Goal: Transaction & Acquisition: Purchase product/service

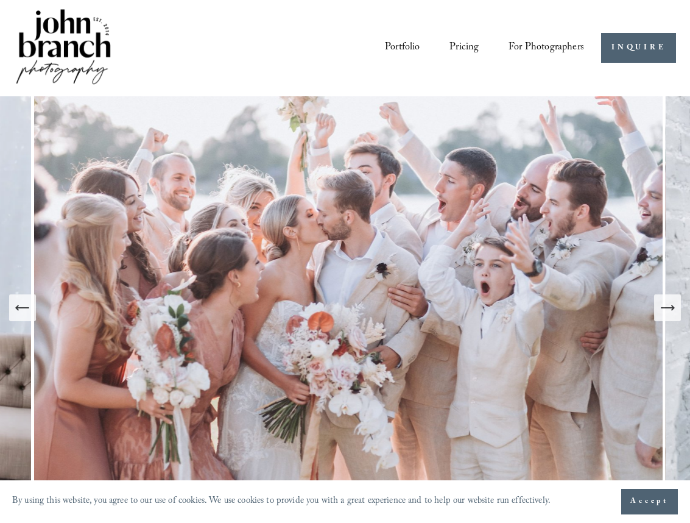
click at [666, 302] on icon "Next Slide" at bounding box center [667, 307] width 17 height 17
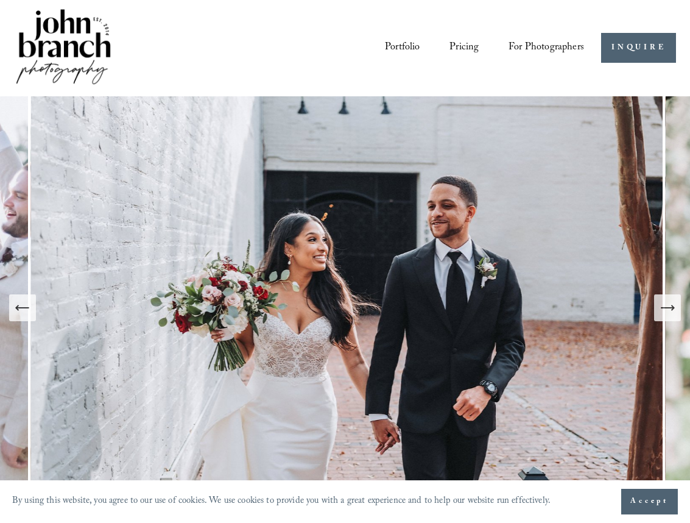
click at [667, 302] on icon "Next Slide" at bounding box center [667, 307] width 17 height 17
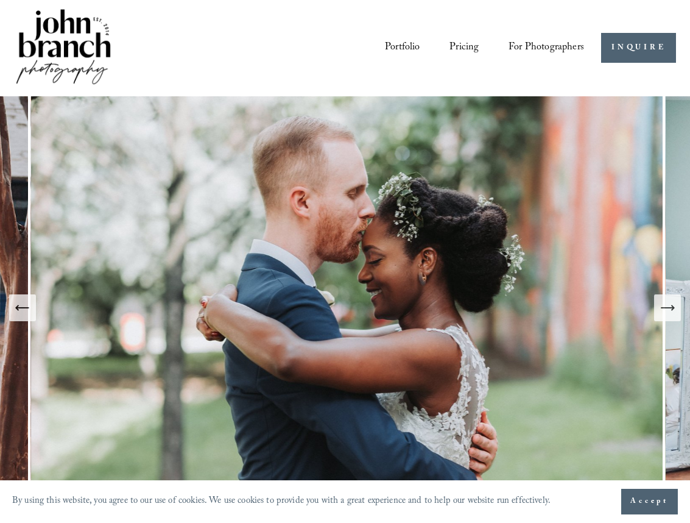
click at [667, 302] on icon "Next Slide" at bounding box center [667, 307] width 17 height 17
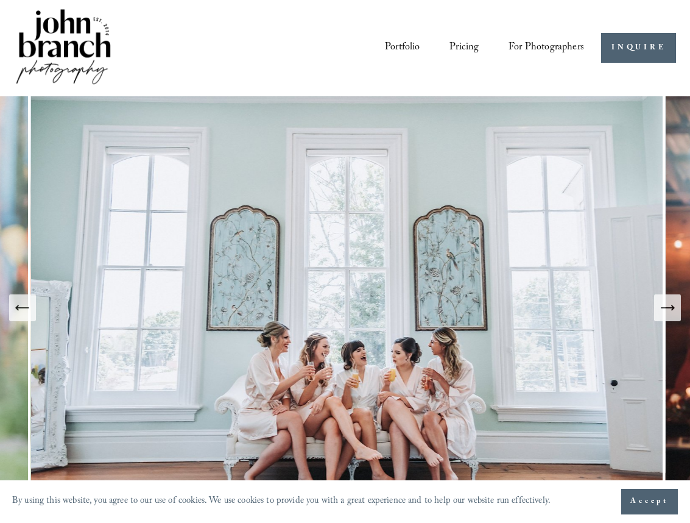
click at [667, 302] on icon "Next Slide" at bounding box center [667, 307] width 17 height 17
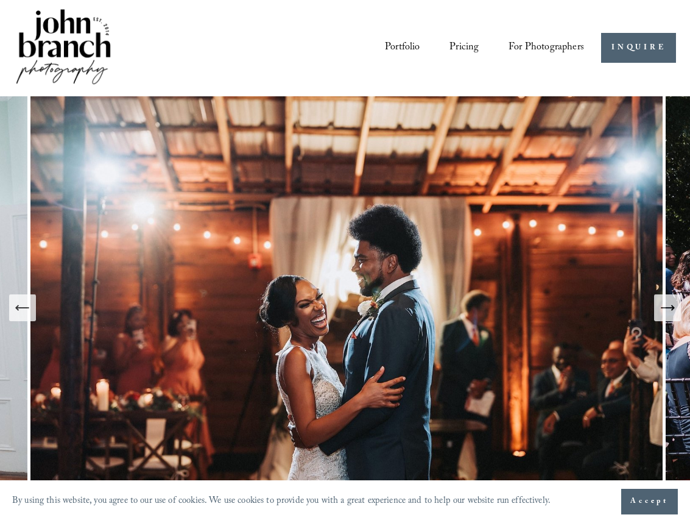
click at [553, 45] on span "For Photographers" at bounding box center [547, 47] width 76 height 19
click at [0, 0] on span "Presets" at bounding box center [0, 0] width 0 height 0
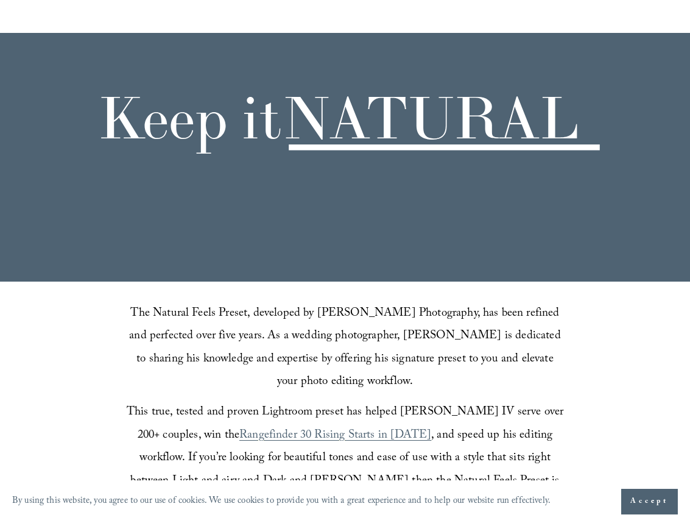
scroll to position [396, 0]
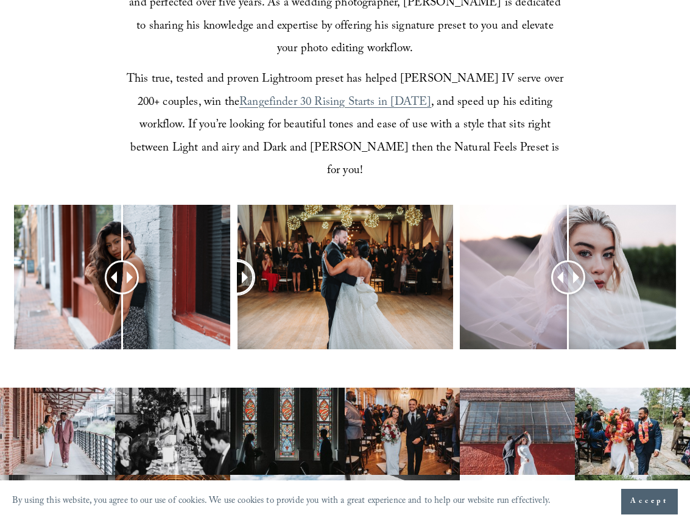
drag, startPoint x: 346, startPoint y: 244, endPoint x: 231, endPoint y: 256, distance: 115.7
click at [231, 256] on div at bounding box center [345, 296] width 690 height 182
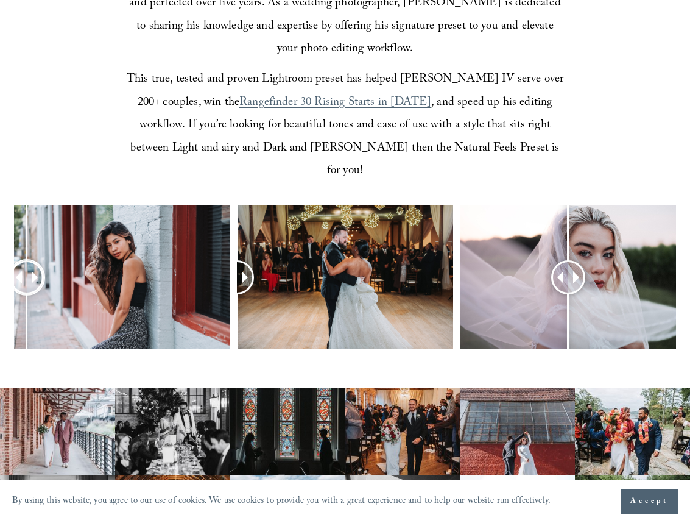
drag, startPoint x: 110, startPoint y: 250, endPoint x: 29, endPoint y: 258, distance: 81.4
click at [26, 261] on div at bounding box center [27, 277] width 34 height 34
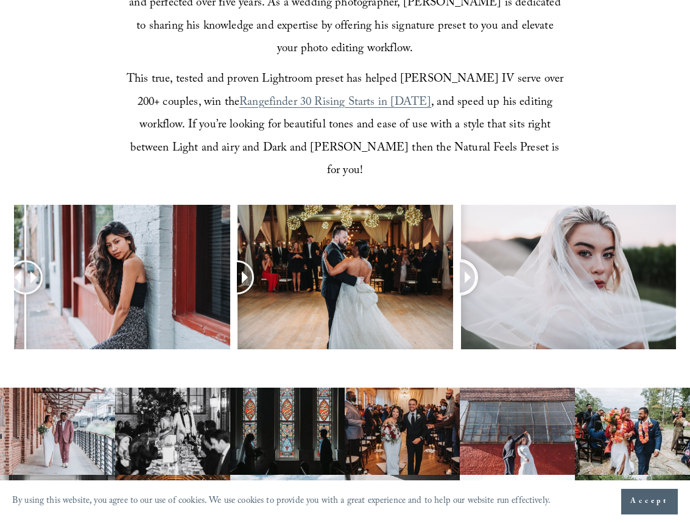
drag, startPoint x: 572, startPoint y: 256, endPoint x: 454, endPoint y: 259, distance: 118.2
click at [454, 260] on div at bounding box center [345, 296] width 690 height 182
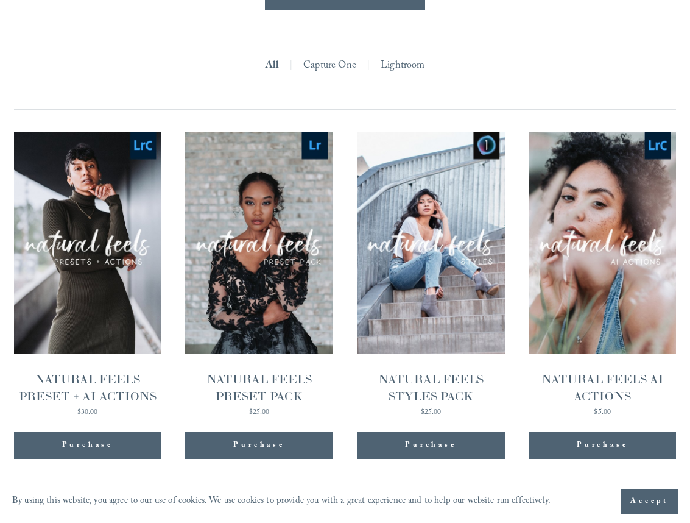
scroll to position [1106, 0]
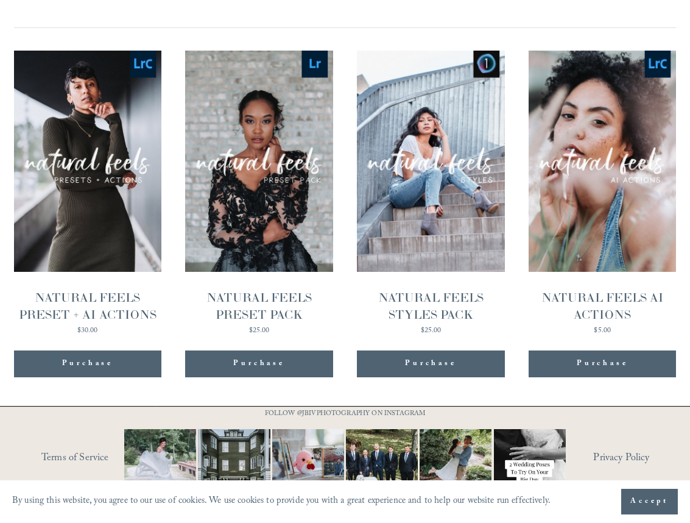
click at [116, 358] on div "Purchase Added!" at bounding box center [88, 364] width 130 height 12
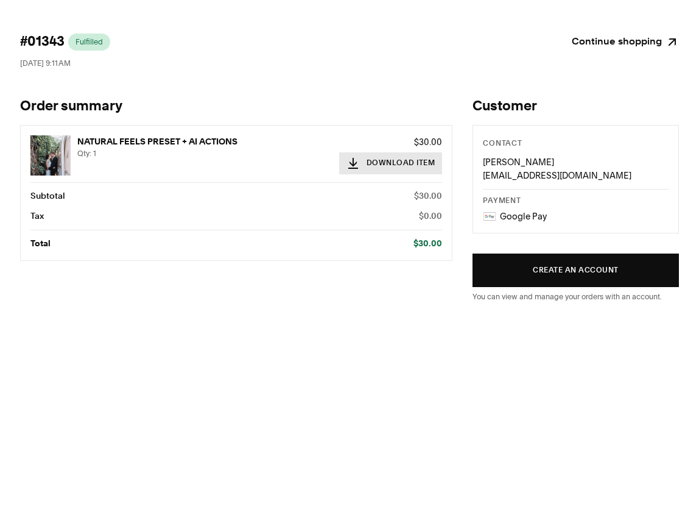
click at [428, 166] on button "Download Item" at bounding box center [391, 163] width 104 height 22
